Goal: Download file/media

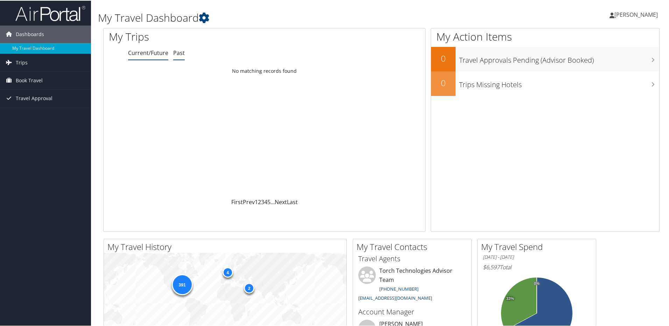
click at [177, 55] on link "Past" at bounding box center [179, 52] width 12 height 8
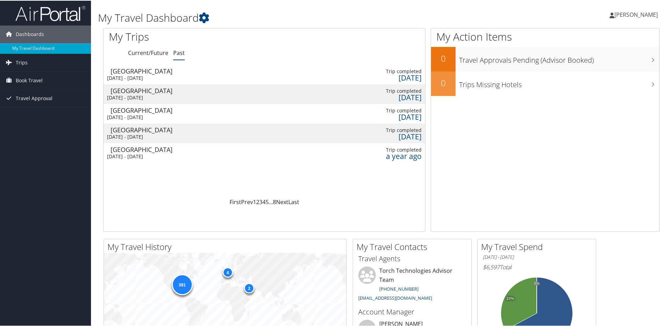
click at [162, 75] on div "[DATE] - [DATE]" at bounding box center [144, 77] width 75 height 6
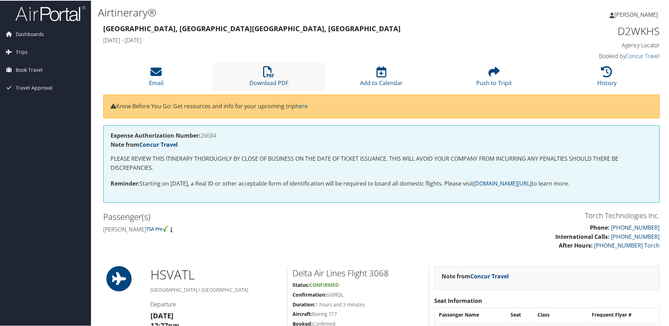
click at [268, 77] on li "Download PDF" at bounding box center [268, 76] width 113 height 28
